Goal: Task Accomplishment & Management: Manage account settings

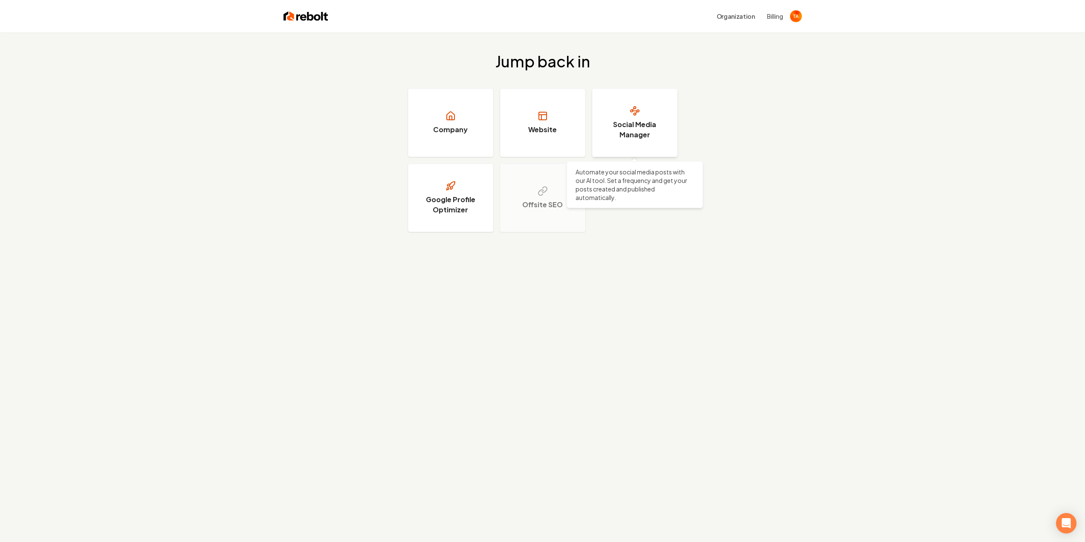
click at [648, 120] on h3 "Social Media Manager" at bounding box center [635, 129] width 64 height 20
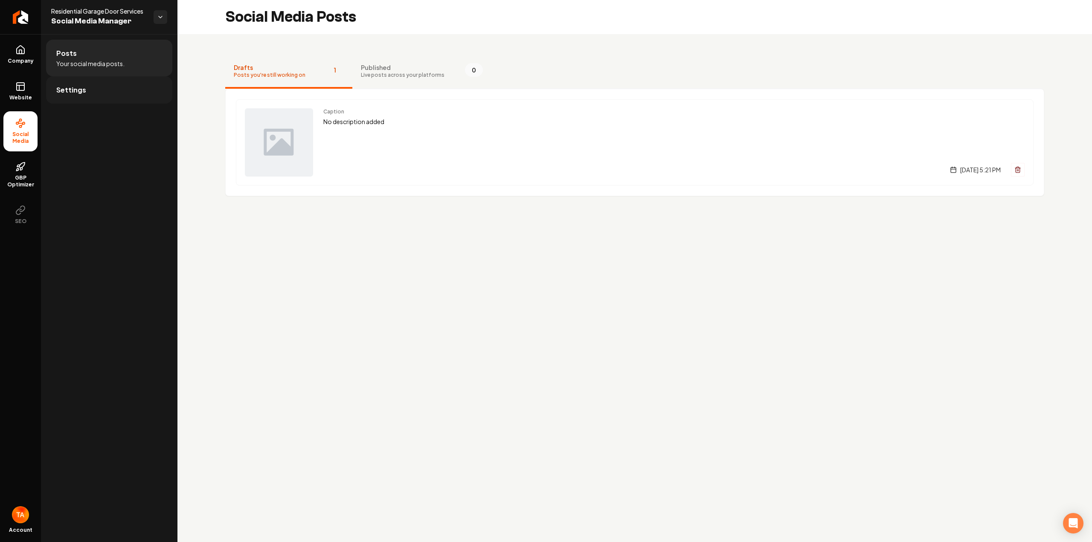
click at [84, 87] on link "Settings" at bounding box center [109, 89] width 126 height 27
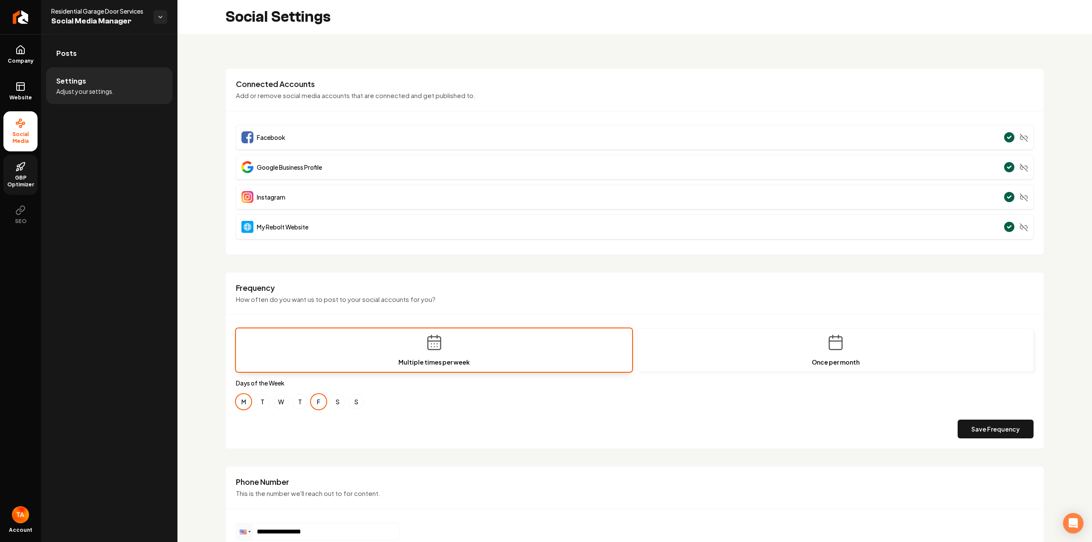
click at [22, 169] on icon at bounding box center [20, 167] width 10 height 10
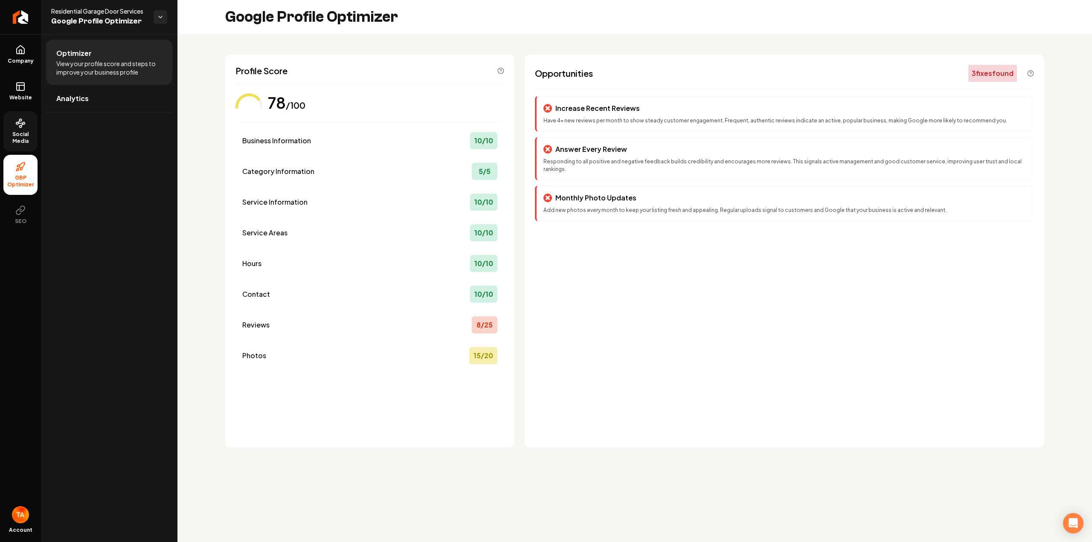
click at [19, 129] on link "Social Media" at bounding box center [20, 131] width 34 height 40
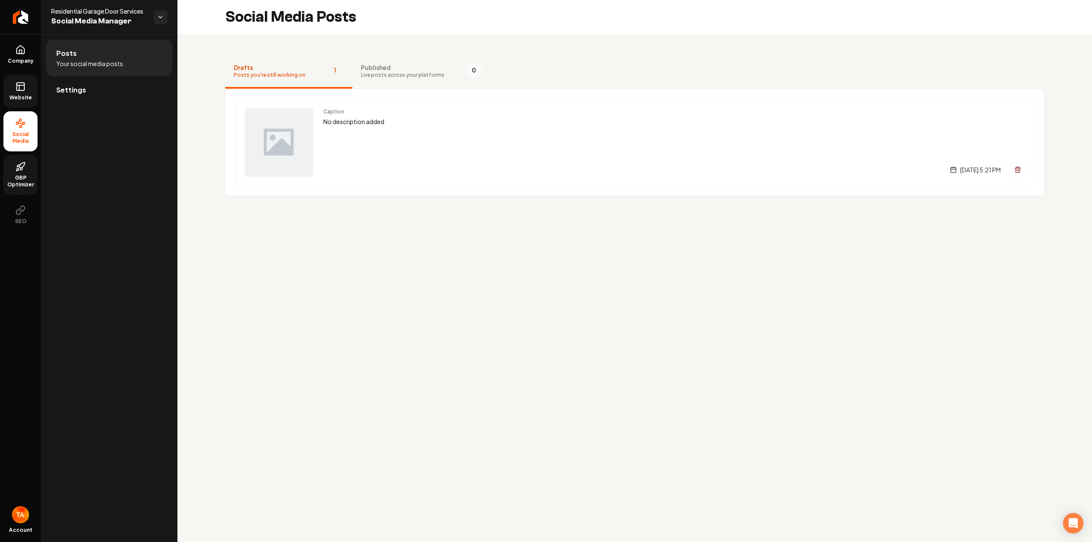
click at [18, 78] on link "Website" at bounding box center [20, 91] width 34 height 33
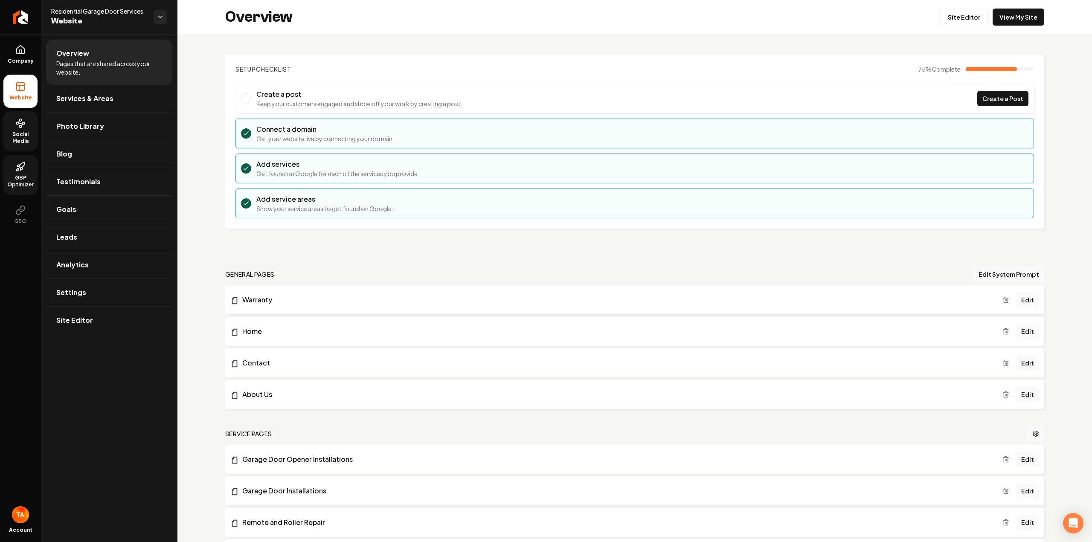
click at [23, 132] on span "Social Media" at bounding box center [20, 138] width 34 height 14
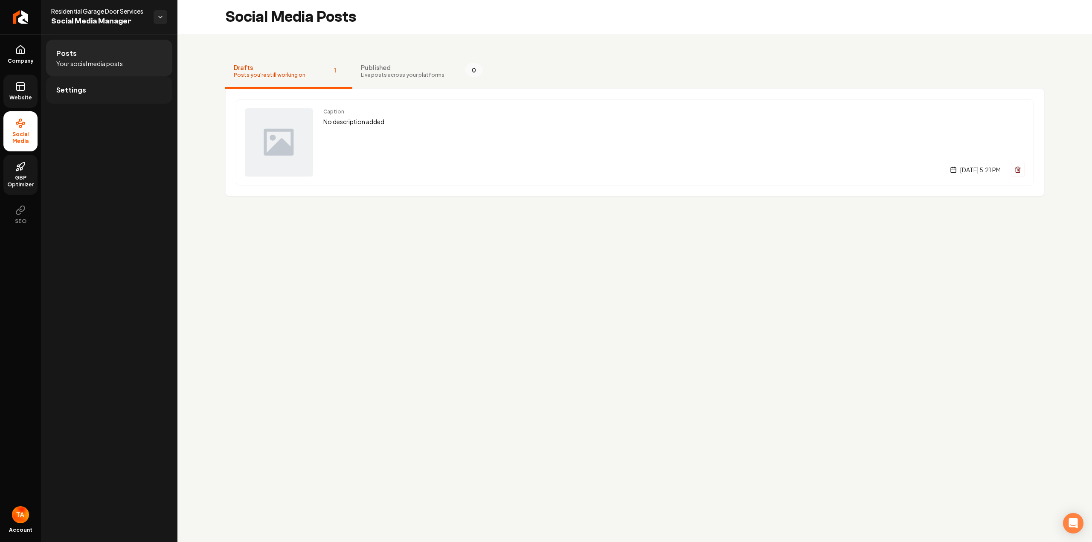
click at [74, 96] on link "Settings" at bounding box center [109, 89] width 126 height 27
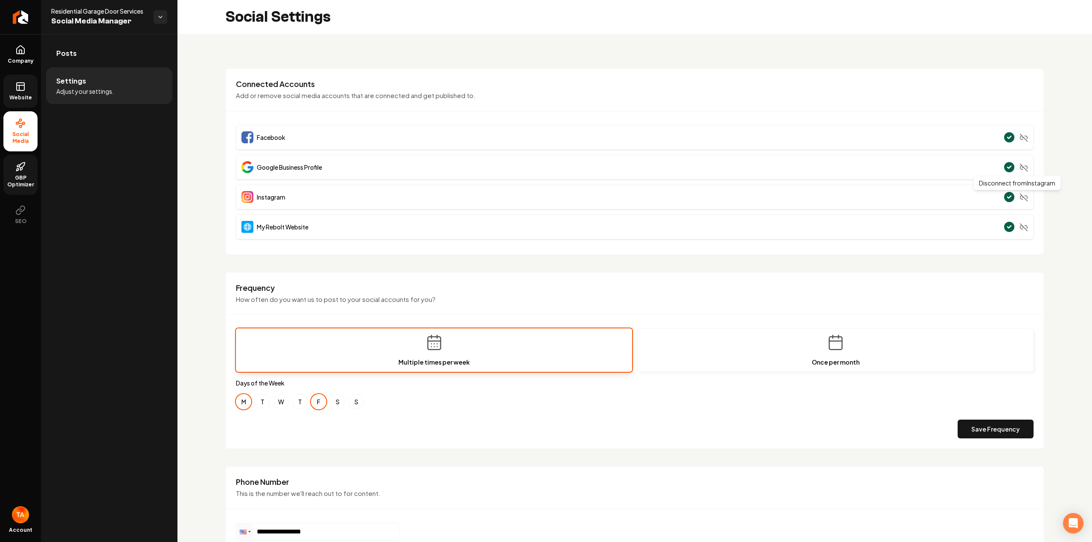
click at [1019, 200] on icon "Main content area" at bounding box center [1023, 197] width 9 height 9
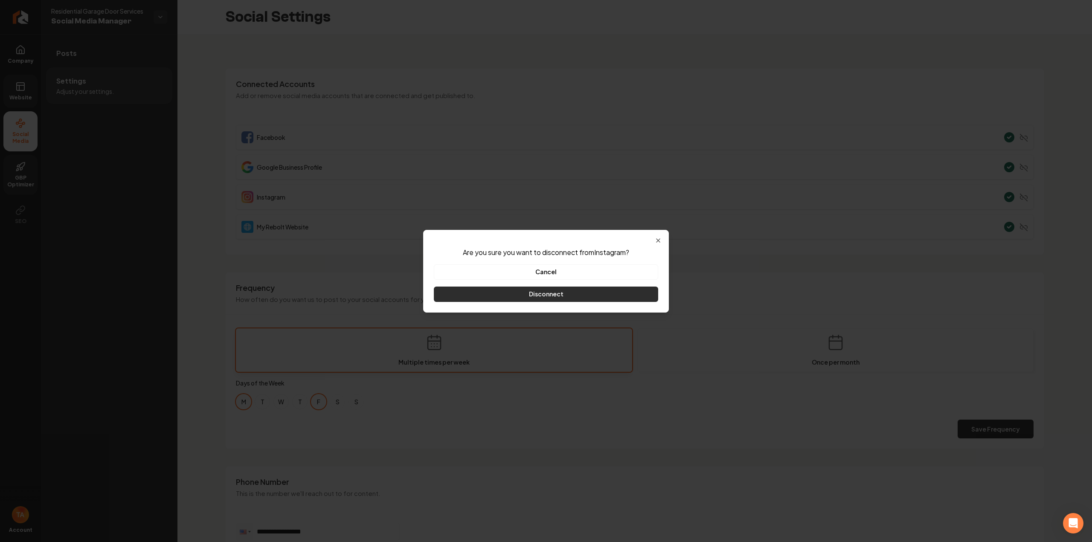
click at [555, 296] on button "Disconnect" at bounding box center [546, 294] width 224 height 15
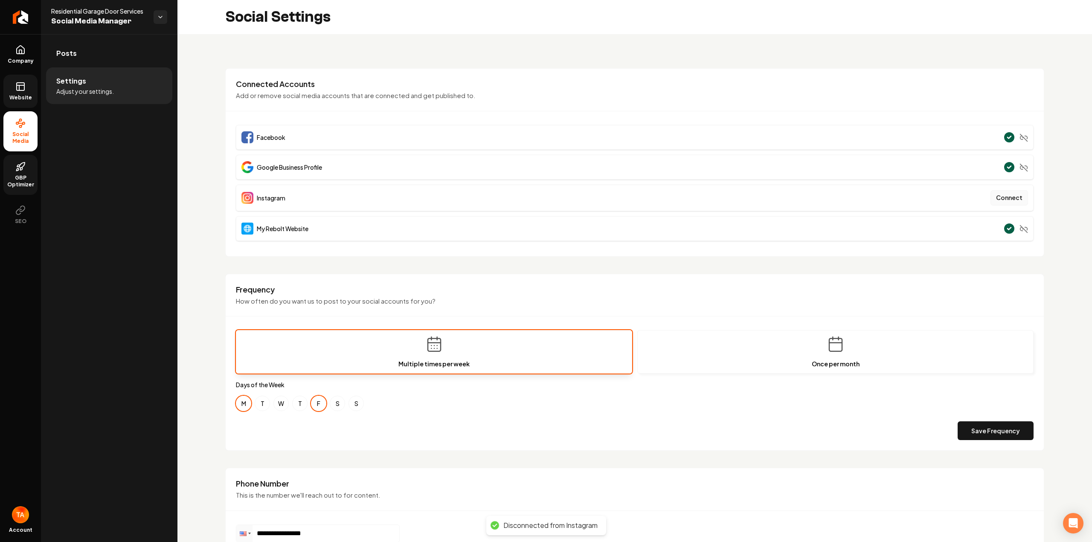
click at [1002, 195] on button "Connect" at bounding box center [1009, 197] width 38 height 15
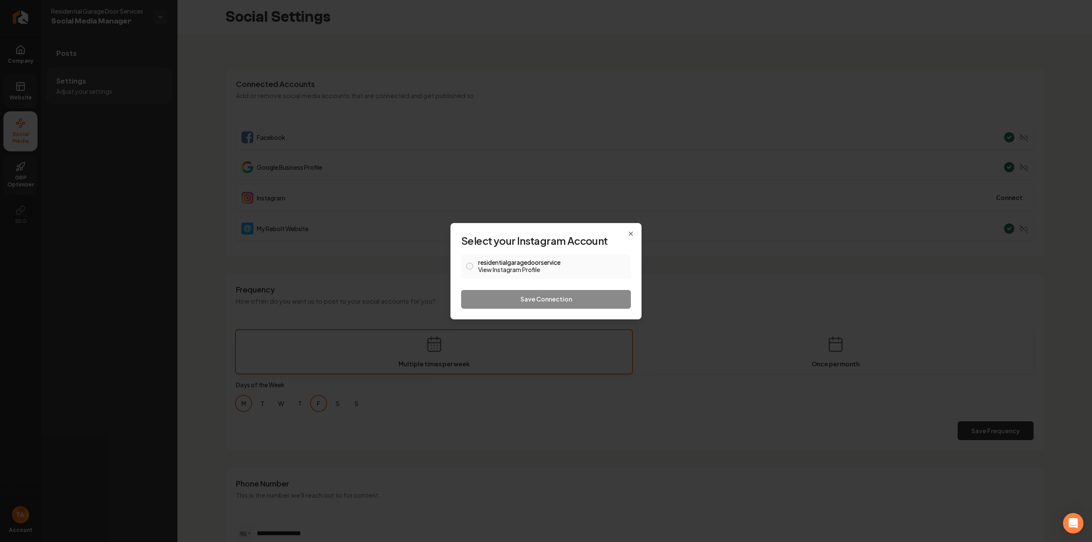
click at [471, 266] on button "residentialgaragedoorservice View Instagram Profile" at bounding box center [469, 266] width 7 height 7
click at [521, 296] on button "Save Connection" at bounding box center [546, 299] width 170 height 19
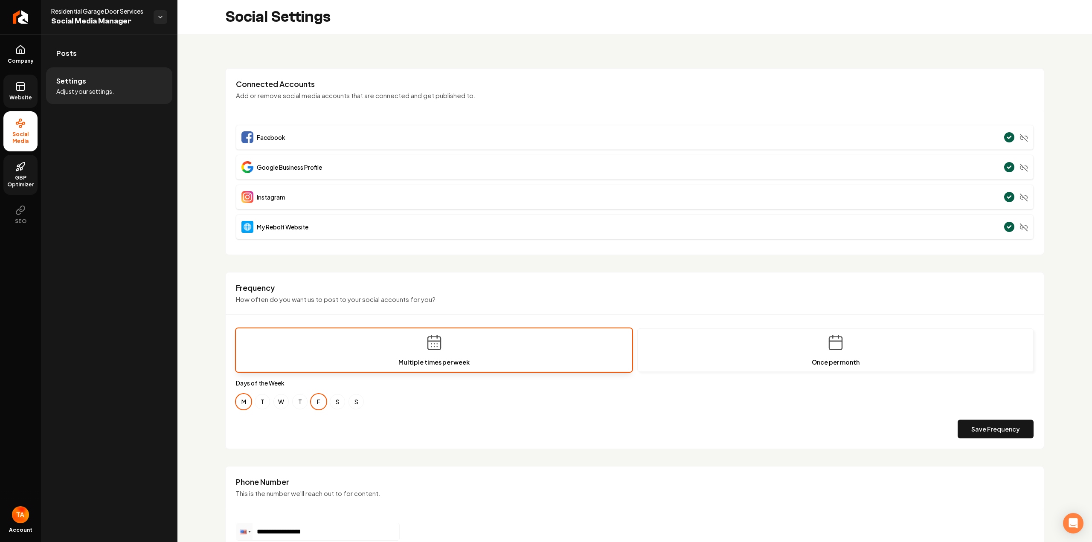
click at [17, 90] on rect at bounding box center [21, 87] width 8 height 8
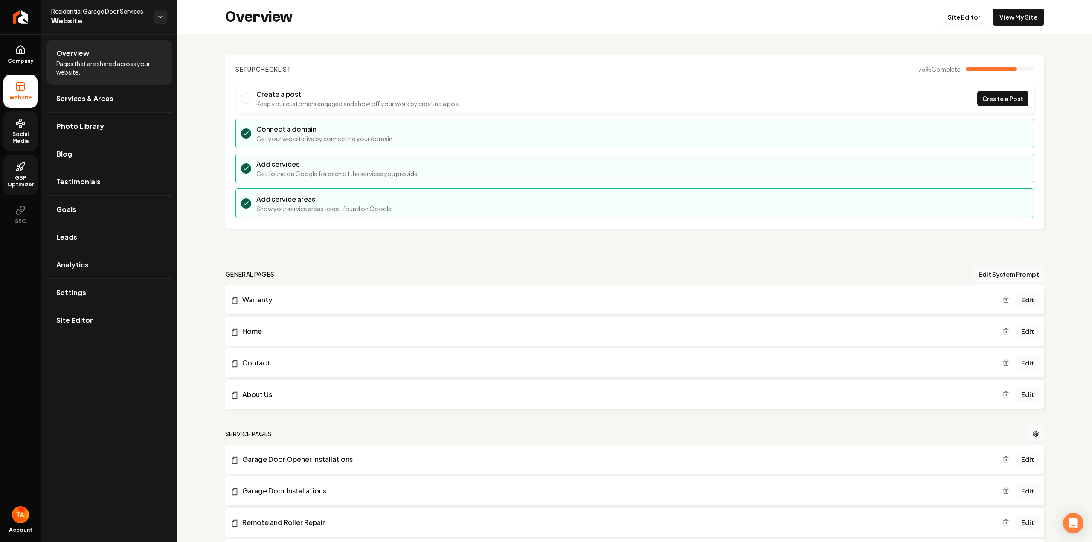
click at [261, 326] on li "Home Edit" at bounding box center [634, 331] width 819 height 29
click at [259, 330] on link "Home" at bounding box center [616, 331] width 772 height 10
click at [966, 20] on link "Site Editor" at bounding box center [963, 17] width 47 height 17
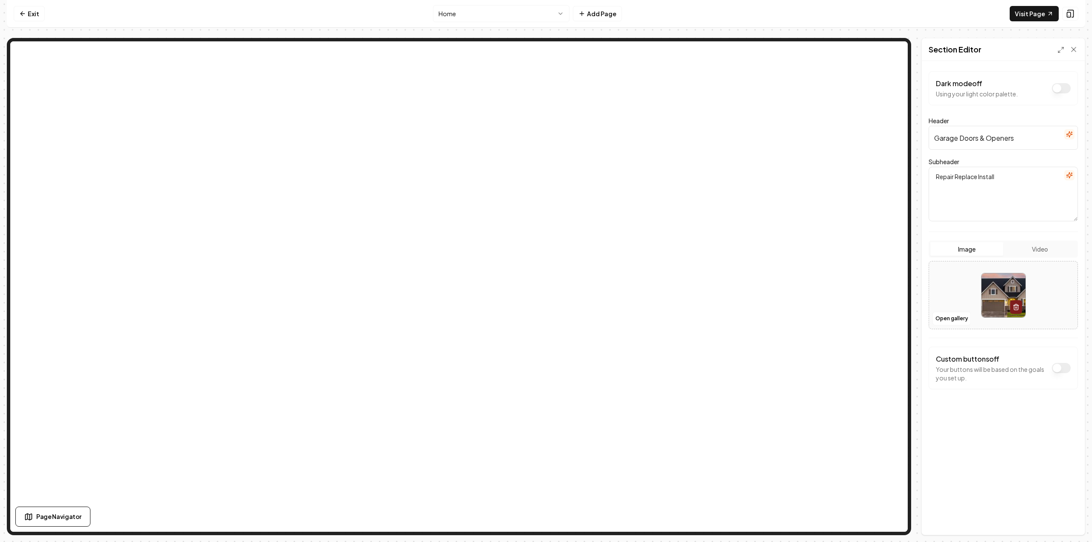
click at [1022, 139] on input "Garage Doors & Openers" at bounding box center [1002, 138] width 149 height 24
click at [1012, 171] on textarea "Repair Replace Install" at bounding box center [1002, 194] width 149 height 55
click at [1024, 140] on input "Garage Doors & Openers" at bounding box center [1002, 138] width 149 height 24
type input "L"
type input "G"
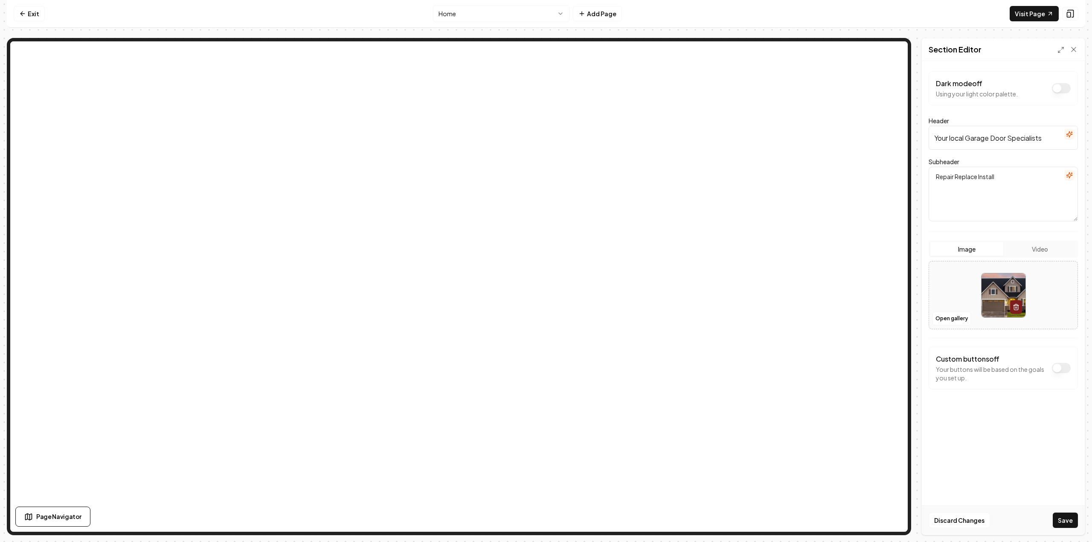
click at [949, 137] on input "Your local Garage Door Specialists" at bounding box center [1002, 138] width 149 height 24
click at [1047, 137] on input "Your Local Garage Door Specialists" at bounding box center [1002, 138] width 149 height 24
type input "Your Local Garage Door Specialists"
click at [1061, 522] on button "Save" at bounding box center [1064, 520] width 25 height 15
drag, startPoint x: 1000, startPoint y: 178, endPoint x: 916, endPoint y: 181, distance: 84.1
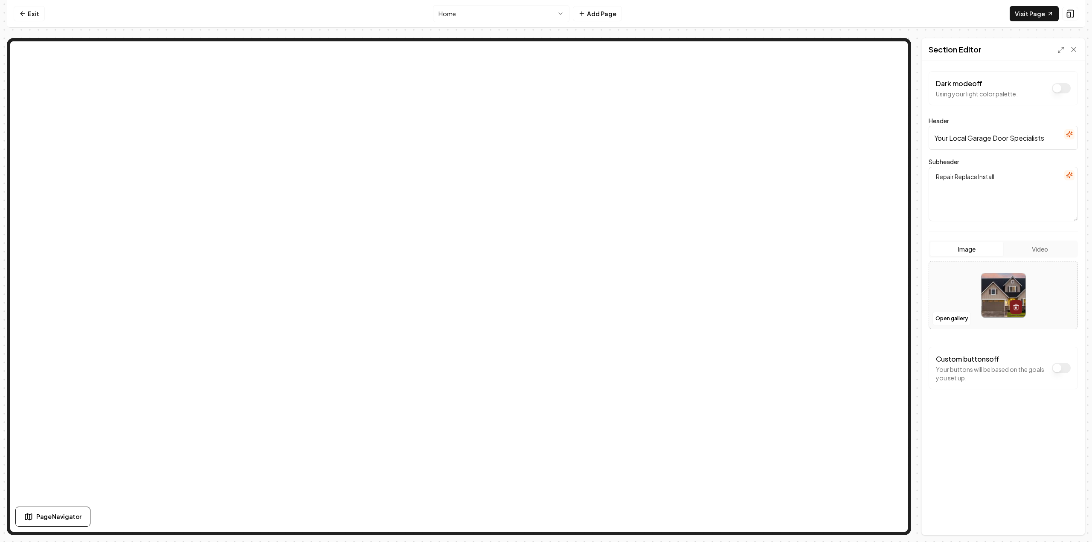
click at [916, 181] on div "Page Settings Section Editor Dark mode off Using your light color palette. Head…" at bounding box center [546, 286] width 1078 height 497
type textarea "R"
type textarea "Servicing and installing all brands of garage doors and garage door openers."
click at [1067, 518] on button "Save" at bounding box center [1064, 520] width 25 height 15
drag, startPoint x: 1051, startPoint y: 141, endPoint x: 933, endPoint y: 146, distance: 117.8
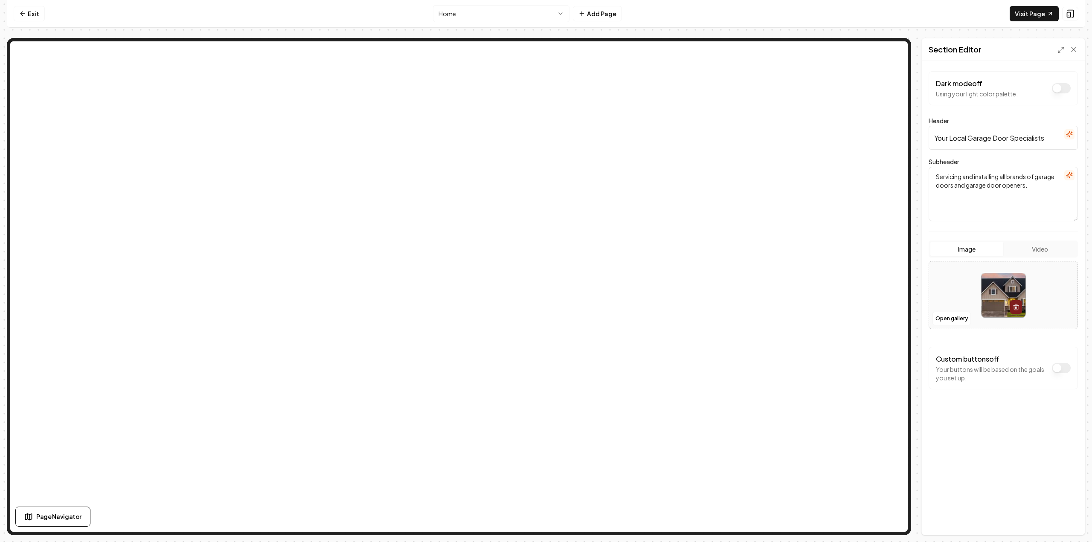
click at [933, 146] on input "Your Local Garage Door Specialists" at bounding box center [1002, 138] width 149 height 24
click at [1061, 520] on button "Save" at bounding box center [1064, 520] width 25 height 15
click at [1067, 136] on icon "button" at bounding box center [1069, 134] width 7 height 7
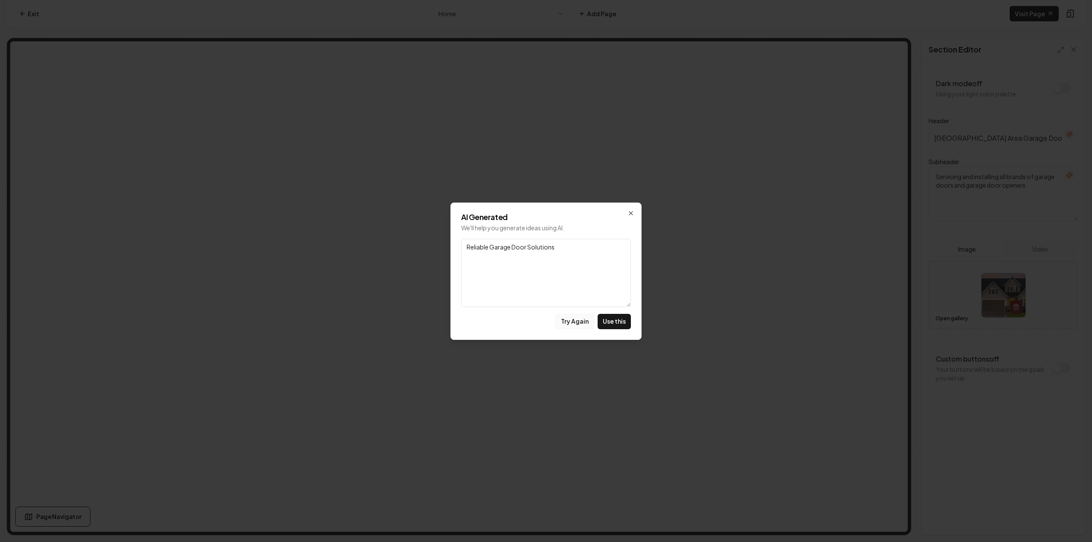
click at [574, 320] on button "Try Again" at bounding box center [574, 321] width 39 height 15
click at [611, 322] on button "Use this" at bounding box center [613, 321] width 33 height 15
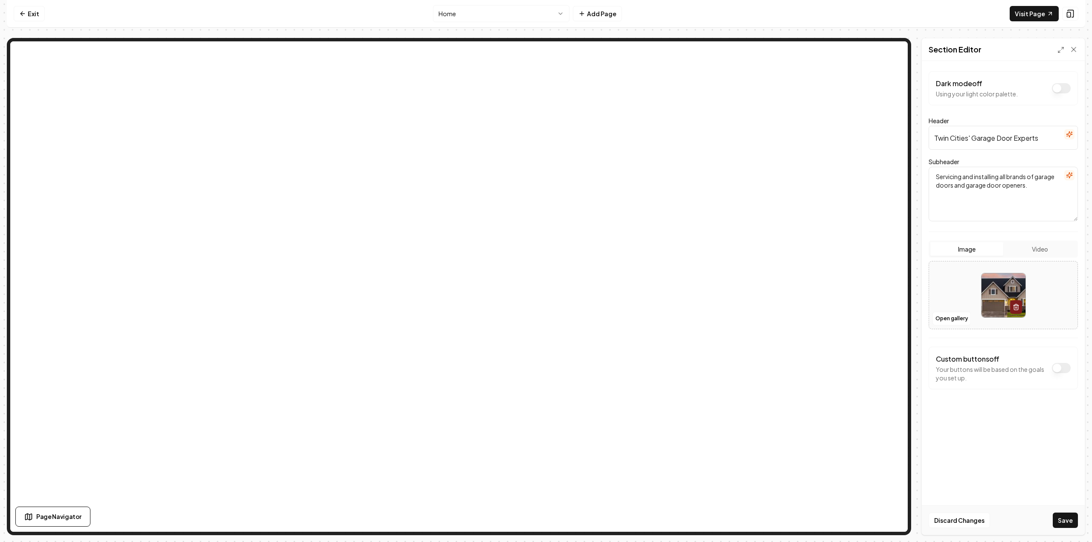
click at [970, 135] on input "Twin Cities' Garage Door Experts" at bounding box center [1002, 138] width 149 height 24
type input "Twin Cities Garage Door Experts"
click at [1069, 521] on button "Save" at bounding box center [1064, 520] width 25 height 15
click at [1072, 137] on icon "button" at bounding box center [1069, 134] width 7 height 7
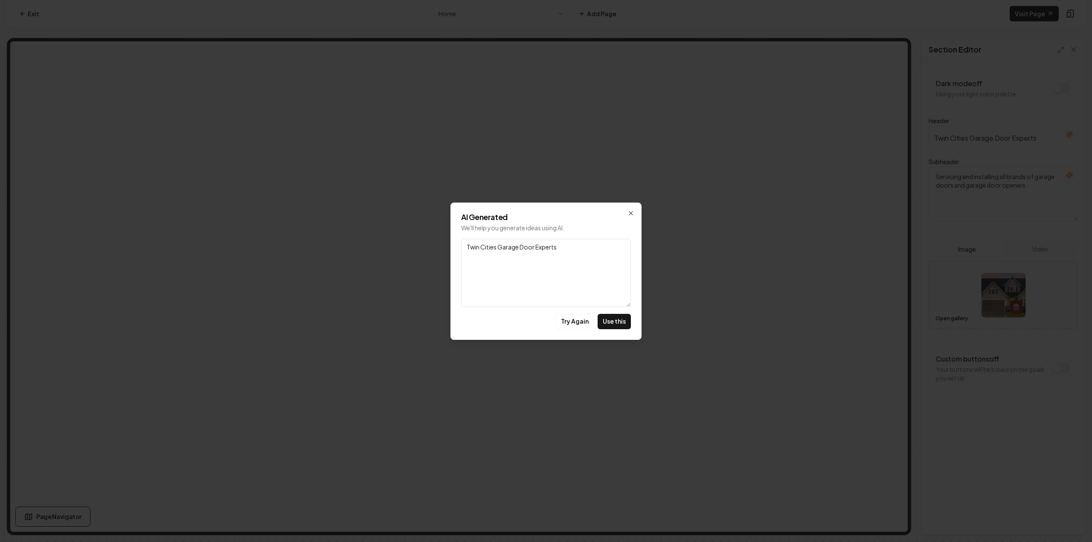
click at [572, 322] on button "Try Again" at bounding box center [574, 321] width 39 height 15
click at [580, 319] on button "Try Again" at bounding box center [574, 321] width 39 height 15
click at [629, 213] on icon "button" at bounding box center [630, 213] width 7 height 7
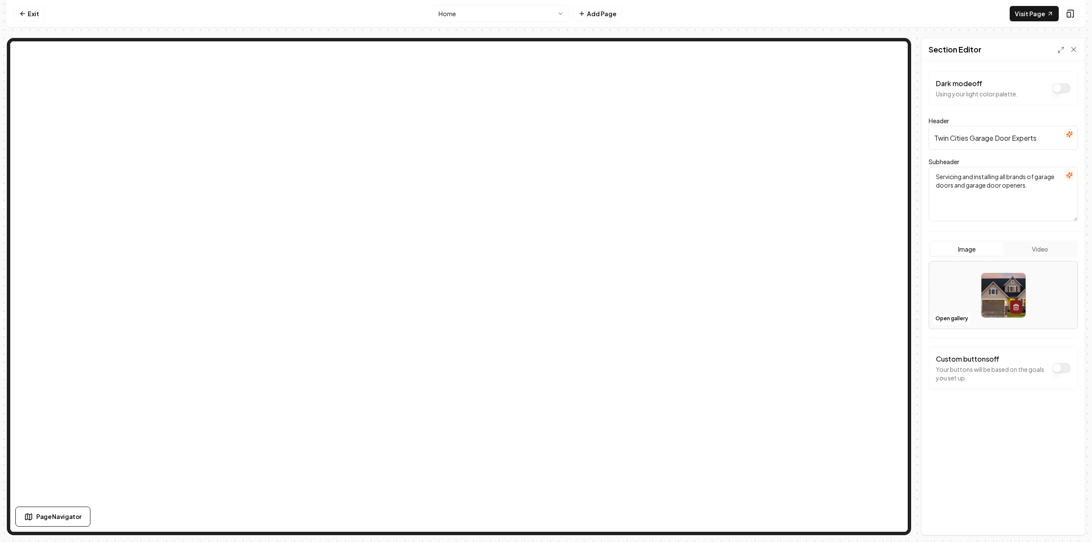
drag, startPoint x: 1039, startPoint y: 139, endPoint x: 922, endPoint y: 141, distance: 116.9
click at [922, 141] on div "Dark mode off Using your light color palette. Header Twin Cities Garage Door Ex…" at bounding box center [1003, 298] width 163 height 474
click at [1075, 50] on icon at bounding box center [1073, 49] width 9 height 9
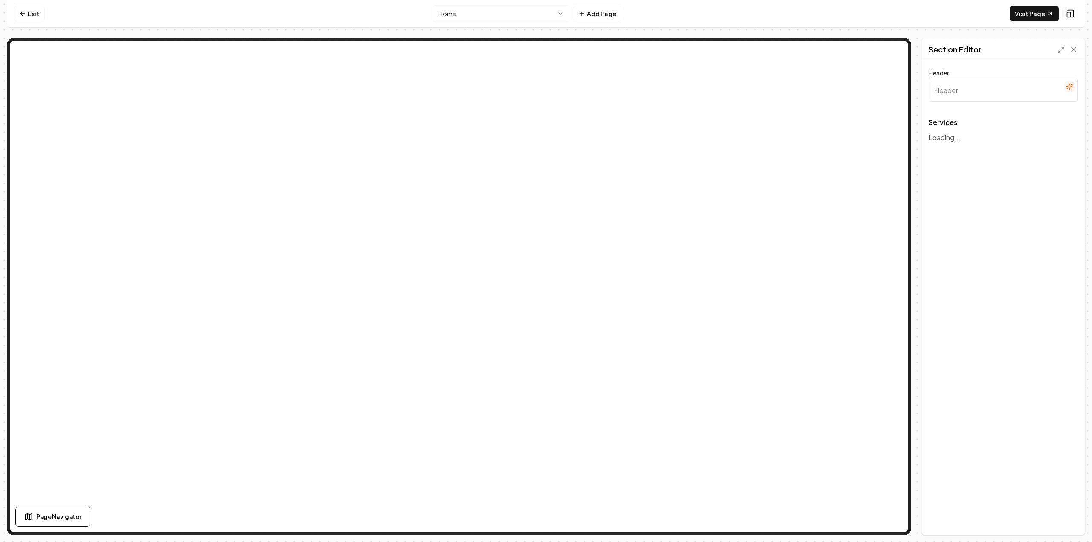
drag, startPoint x: 910, startPoint y: 144, endPoint x: 915, endPoint y: 125, distance: 20.2
click at [915, 125] on div "Page Settings Section Editor Header Services To pick up a draggable item, press…" at bounding box center [546, 286] width 1078 height 497
type input "Comprehensive Garage Door Solutions"
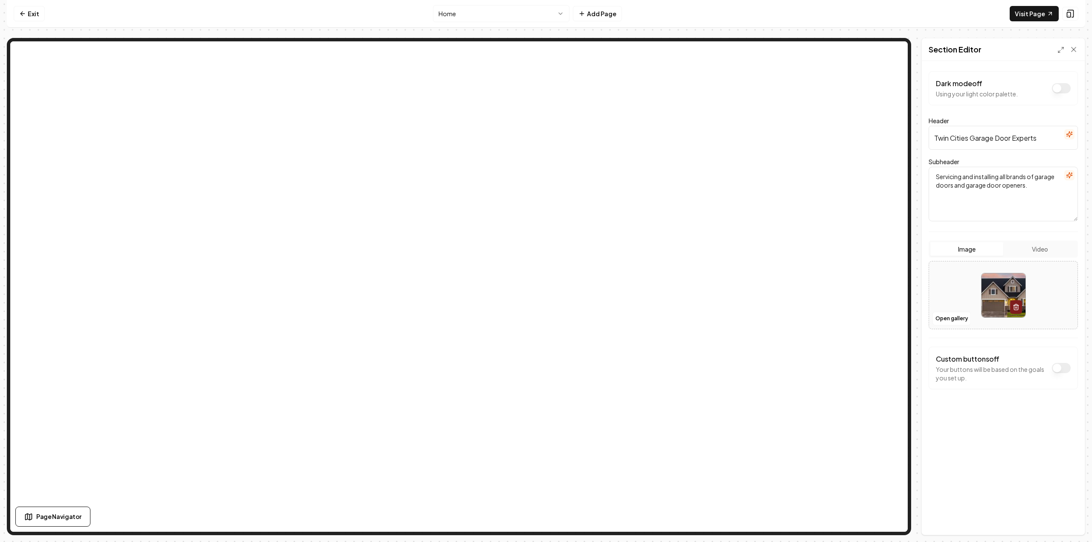
click at [1041, 188] on textarea "Servicing and installing all brands of garage doors and garage door openers." at bounding box center [1002, 194] width 149 height 55
click at [1064, 520] on button "Save" at bounding box center [1064, 520] width 25 height 15
click at [971, 206] on textarea "Servicing and installing all brands of garage doors and garage door openers. Te…" at bounding box center [1002, 194] width 149 height 55
drag, startPoint x: 975, startPoint y: 206, endPoint x: 937, endPoint y: 176, distance: 48.3
click at [937, 176] on textarea "Servicing and installing all brands of garage doors and garage door openers. Te…" at bounding box center [1002, 194] width 149 height 55
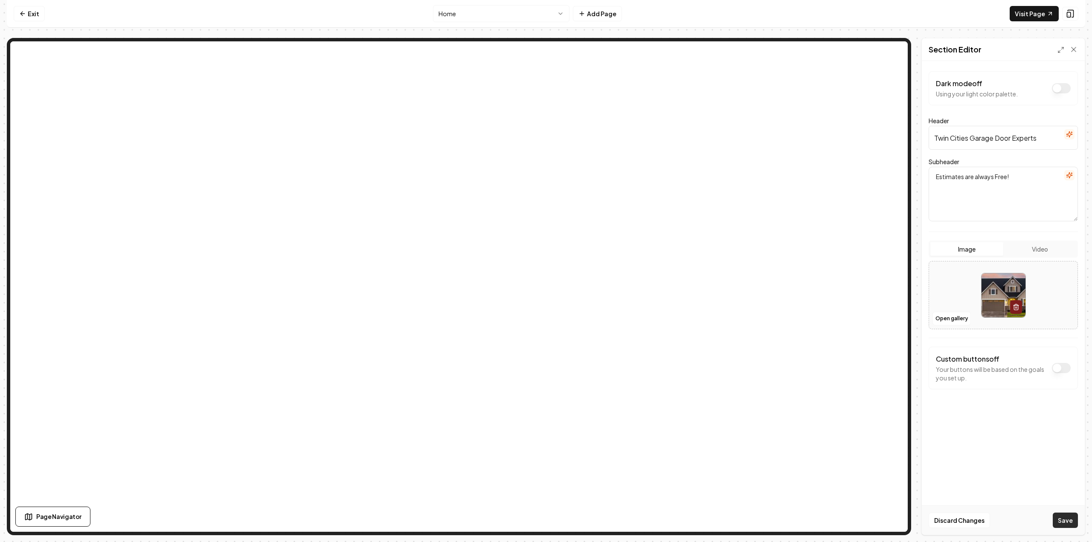
click at [1065, 519] on button "Save" at bounding box center [1064, 520] width 25 height 15
drag, startPoint x: 1026, startPoint y: 175, endPoint x: 930, endPoint y: 174, distance: 95.5
click at [930, 174] on textarea "Estimates are always Free!" at bounding box center [1002, 194] width 149 height 55
click at [1070, 172] on icon "button" at bounding box center [1069, 175] width 7 height 7
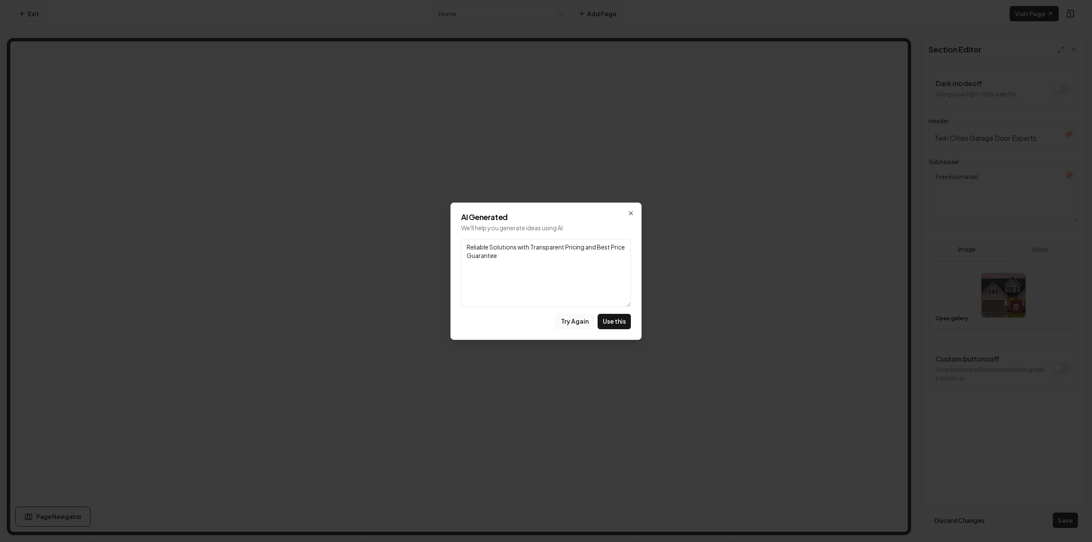
click at [579, 321] on button "Try Again" at bounding box center [574, 321] width 39 height 15
click at [584, 323] on button "Try Again" at bounding box center [574, 321] width 39 height 15
click at [577, 322] on button "Try Again" at bounding box center [574, 321] width 39 height 15
click at [631, 215] on icon "button" at bounding box center [630, 213] width 7 height 7
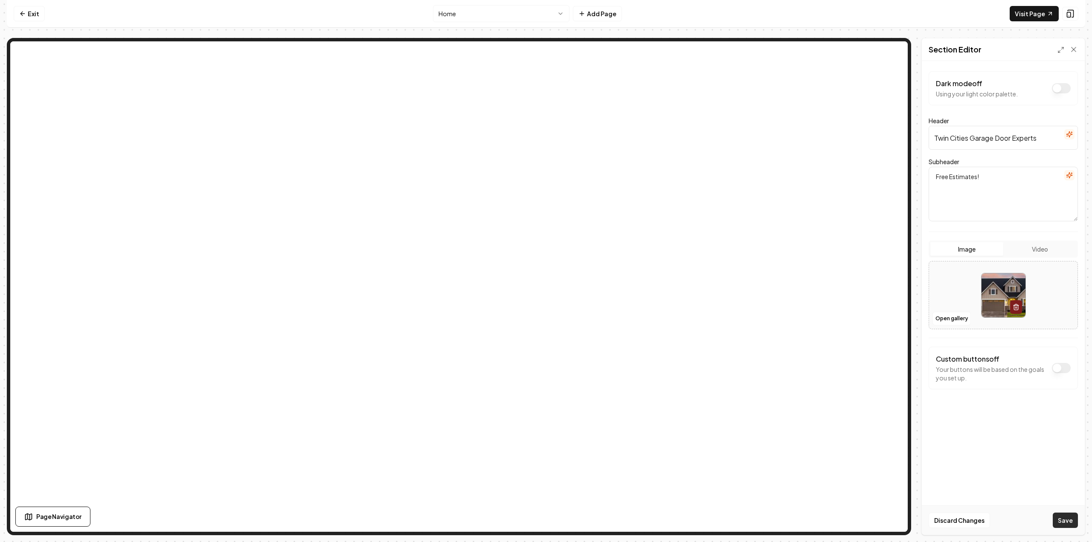
click at [1067, 519] on button "Save" at bounding box center [1064, 520] width 25 height 15
drag, startPoint x: 1018, startPoint y: 178, endPoint x: 926, endPoint y: 179, distance: 92.5
click at [926, 179] on div "Dark mode off Using your light color palette. Header Twin Cities Garage Door Ex…" at bounding box center [1003, 298] width 163 height 474
type textarea "S"
type textarea "R"
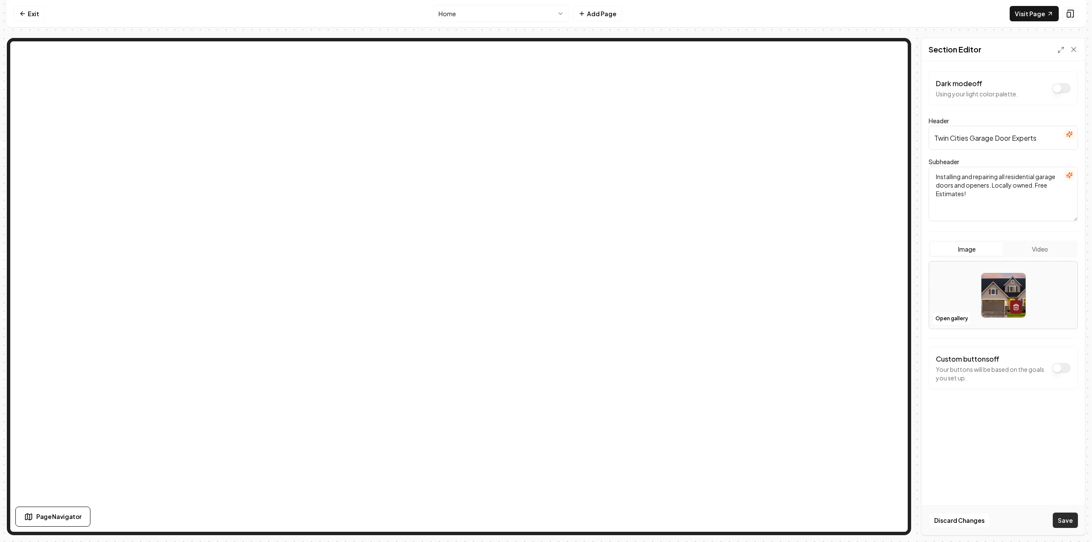
type textarea "Installing and repairing all residential garage doors and openers. Locally owne…"
click at [1060, 519] on button "Save" at bounding box center [1064, 520] width 25 height 15
click at [1044, 18] on link "Visit Page" at bounding box center [1033, 13] width 49 height 15
